Goal: Find specific page/section: Find specific page/section

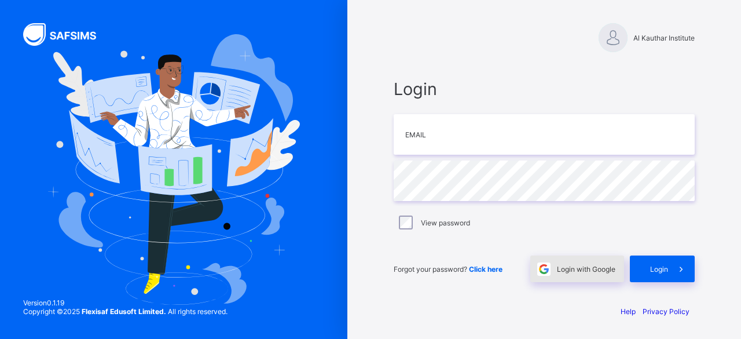
click at [569, 264] on div "Login with Google" at bounding box center [578, 268] width 94 height 27
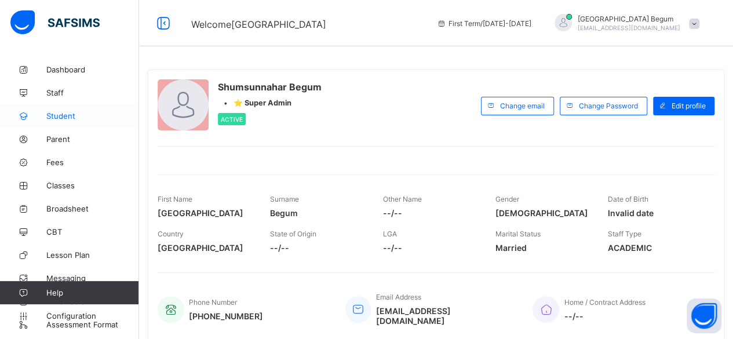
click at [88, 111] on link "Student" at bounding box center [69, 115] width 139 height 23
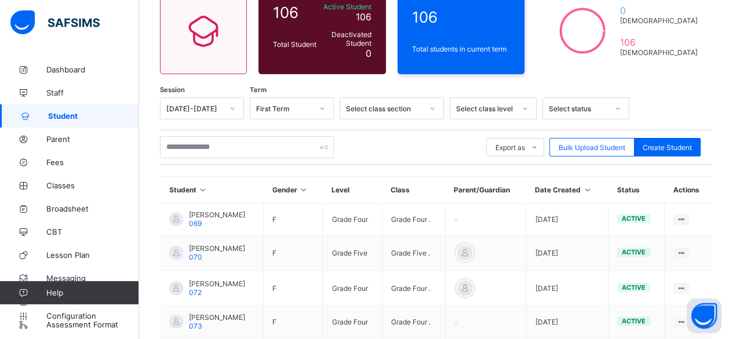
scroll to position [109, 0]
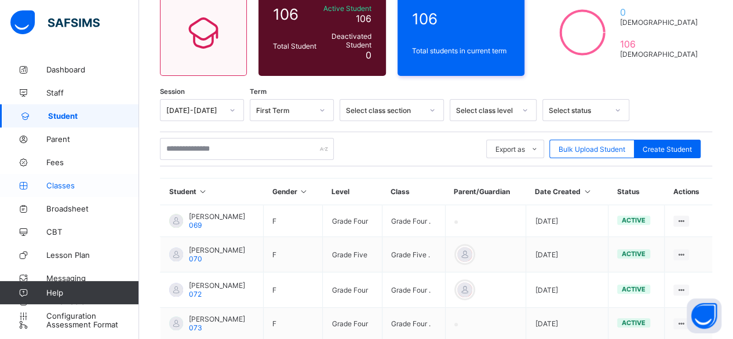
click at [81, 186] on span "Classes" at bounding box center [92, 185] width 93 height 9
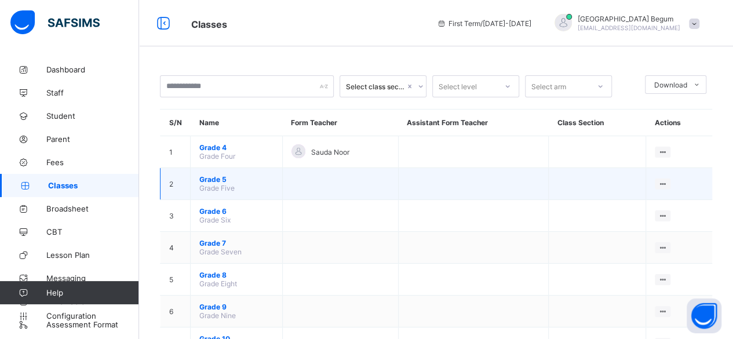
click at [244, 178] on span "Grade 5" at bounding box center [236, 179] width 74 height 9
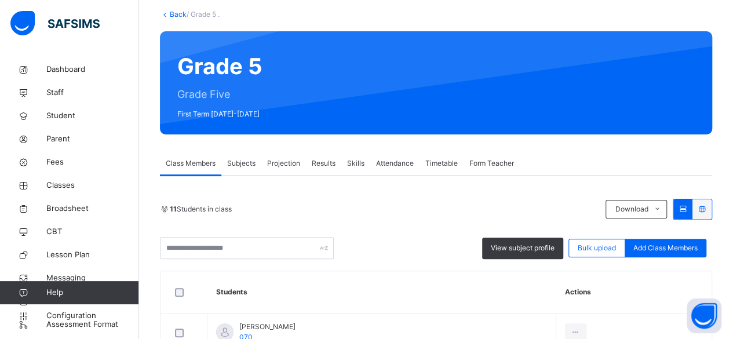
scroll to position [72, 0]
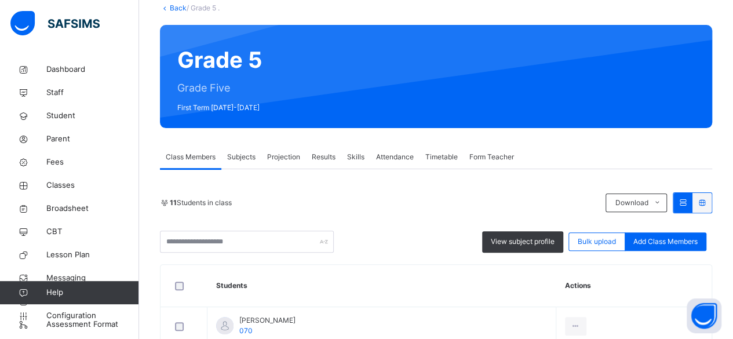
click at [291, 161] on span "Projection" at bounding box center [283, 157] width 33 height 10
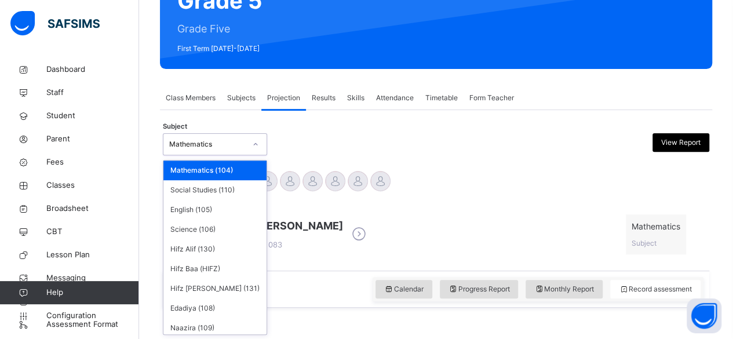
scroll to position [3, 0]
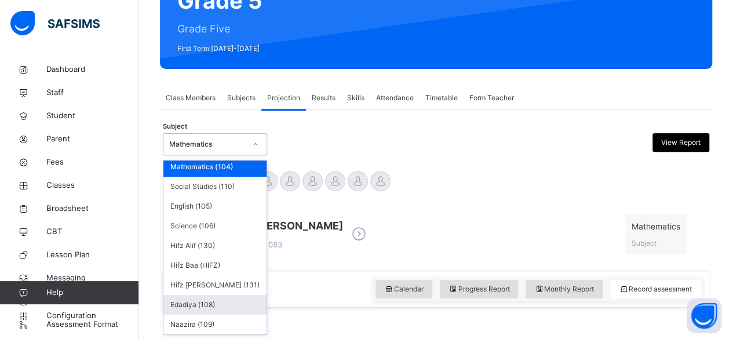
click at [227, 307] on div "Edadiya (108)" at bounding box center [214, 305] width 103 height 20
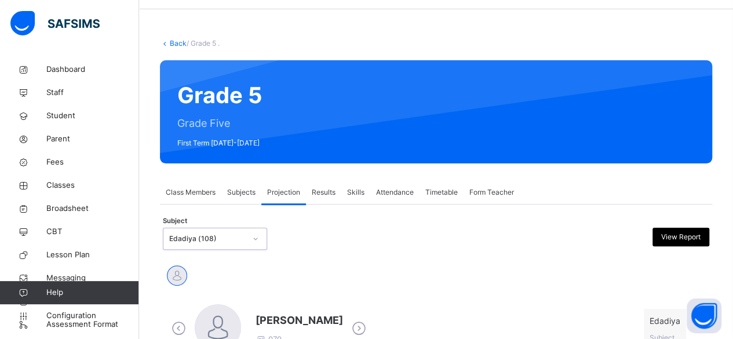
scroll to position [131, 0]
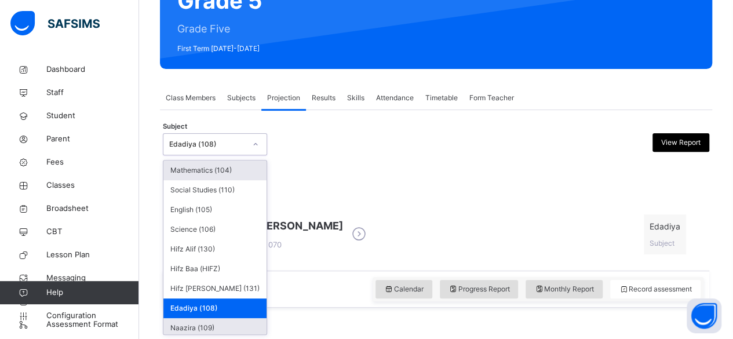
click at [226, 331] on div "Naazira (109)" at bounding box center [214, 328] width 103 height 20
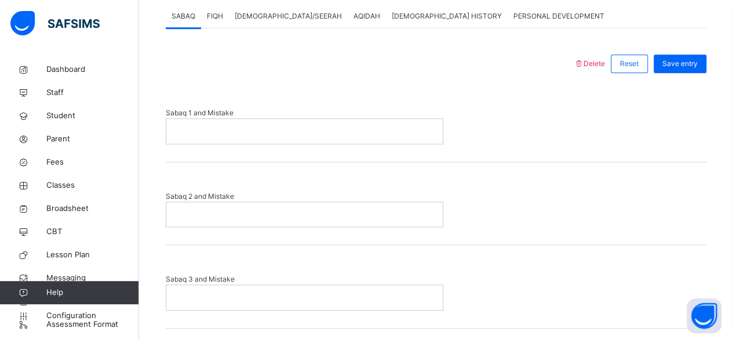
scroll to position [489, 0]
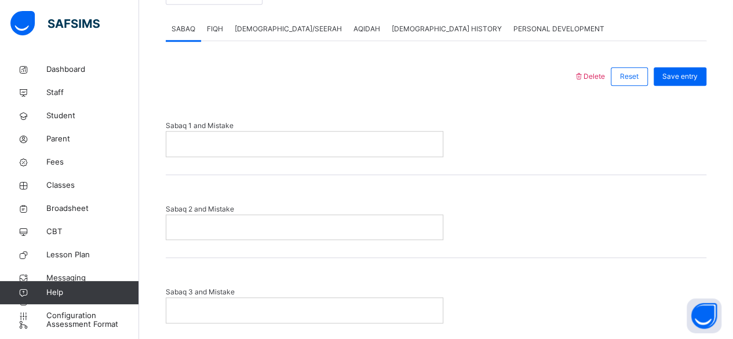
click at [222, 28] on div "FIQH" at bounding box center [215, 28] width 28 height 23
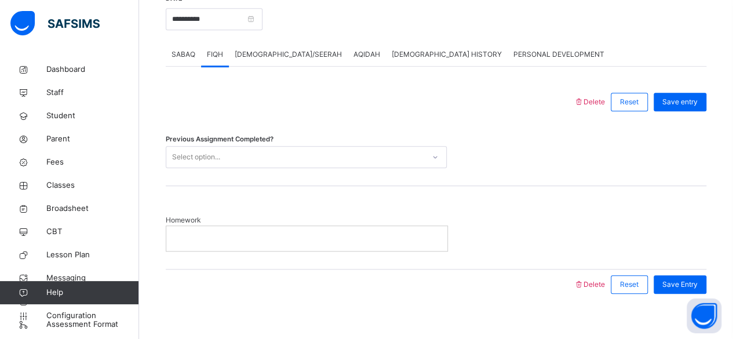
scroll to position [437, 0]
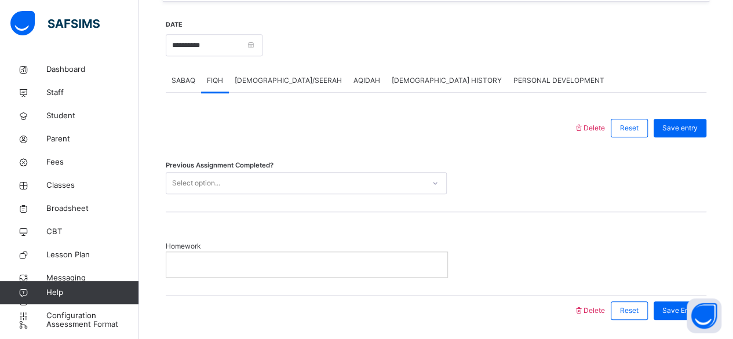
click at [177, 85] on div "SABAQ" at bounding box center [183, 80] width 35 height 23
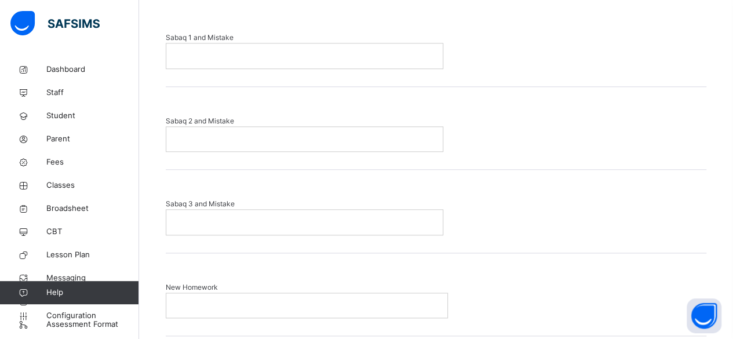
scroll to position [576, 0]
